Goal: Information Seeking & Learning: Learn about a topic

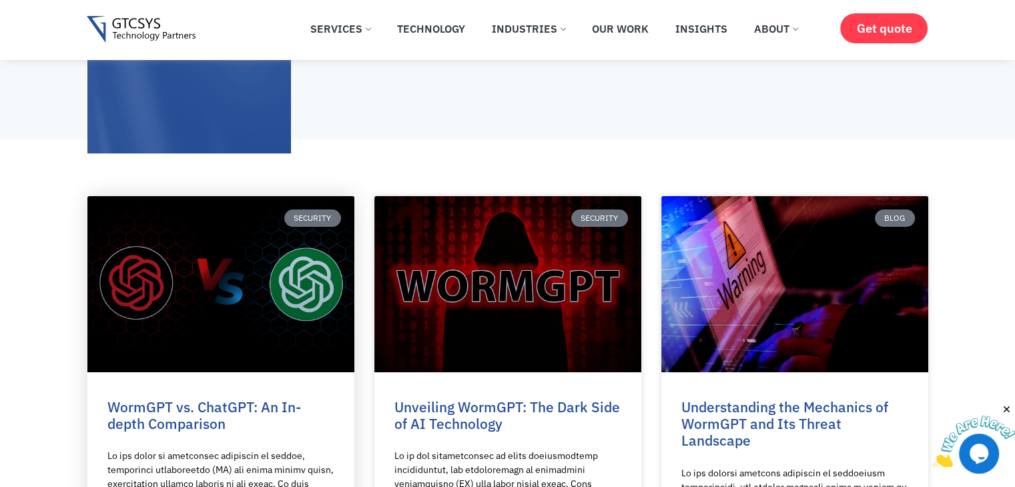
click at [272, 289] on link at bounding box center [220, 284] width 267 height 176
